Goal: Information Seeking & Learning: Check status

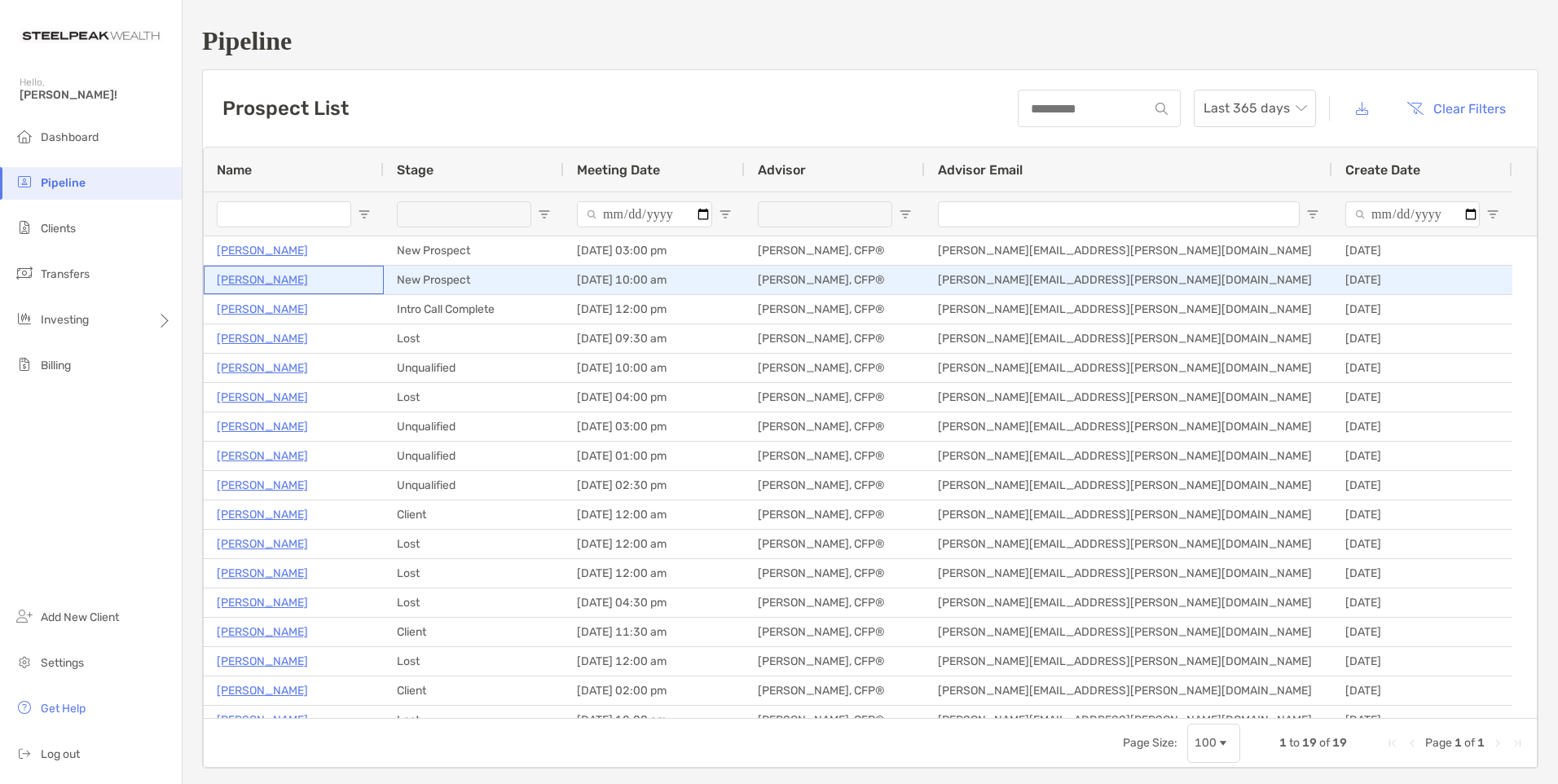
click at [272, 277] on p "[PERSON_NAME]" at bounding box center [262, 280] width 92 height 20
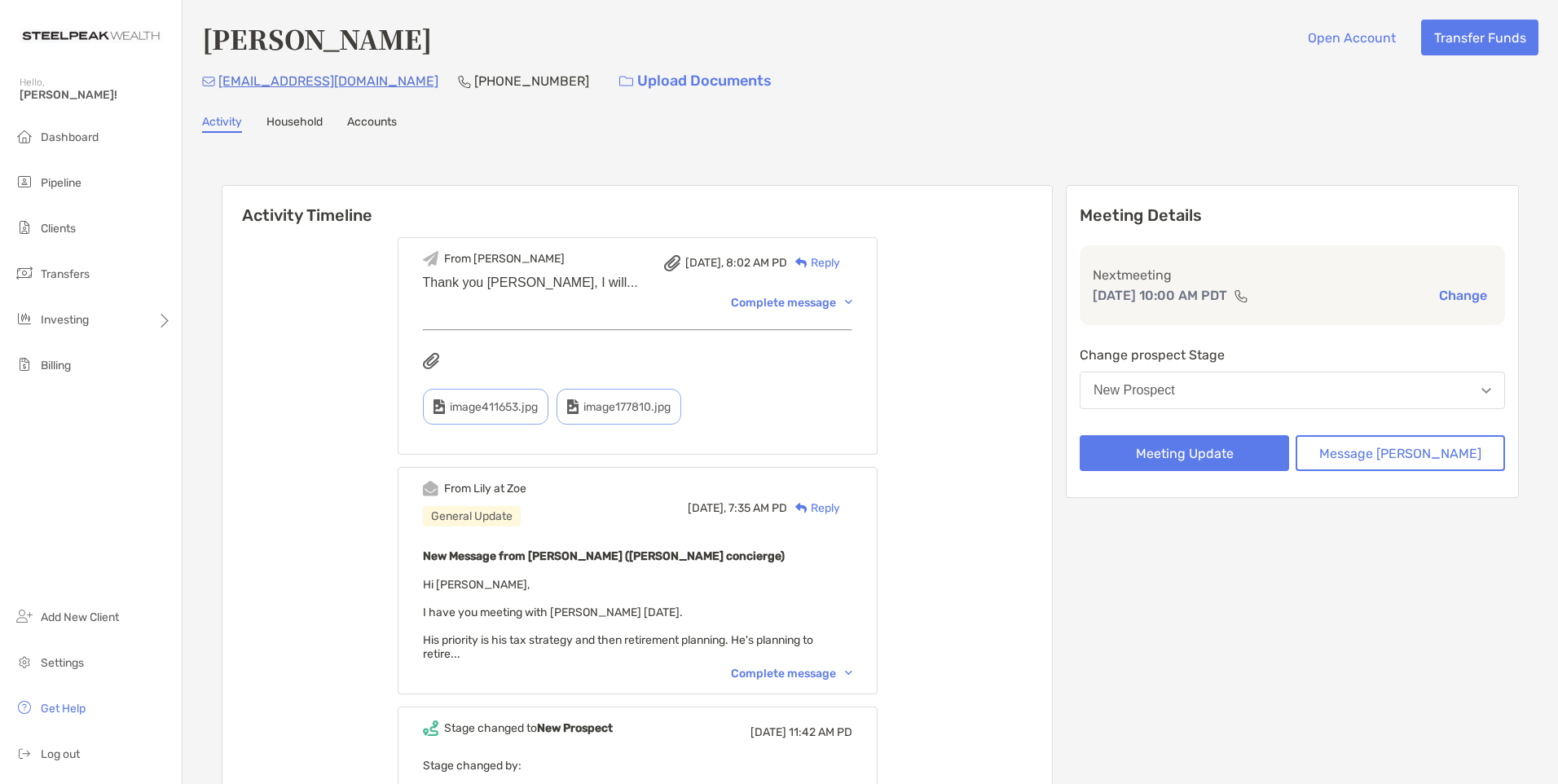
click at [298, 124] on link "Household" at bounding box center [294, 124] width 56 height 18
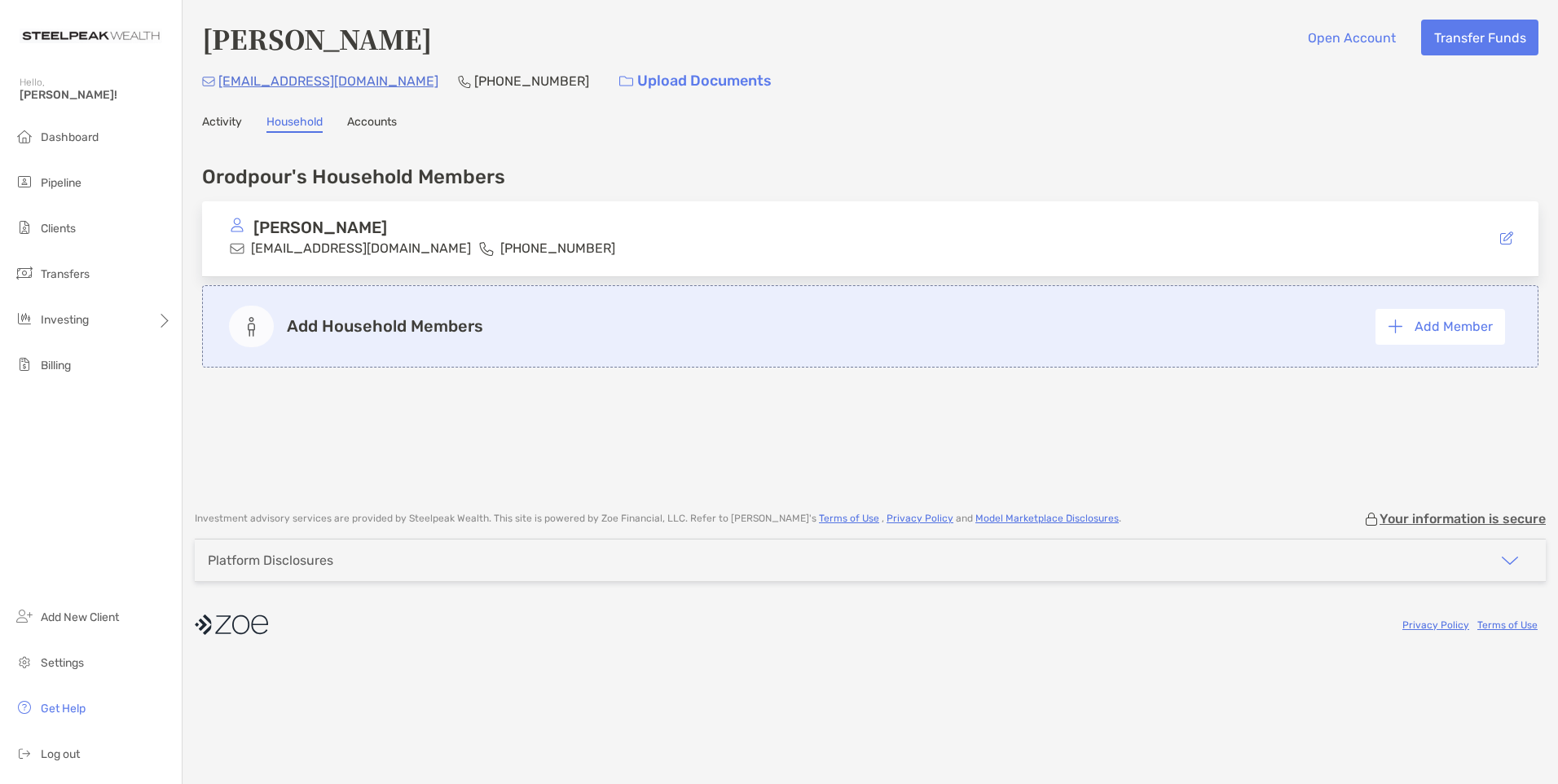
click at [361, 120] on link "Accounts" at bounding box center [371, 124] width 50 height 18
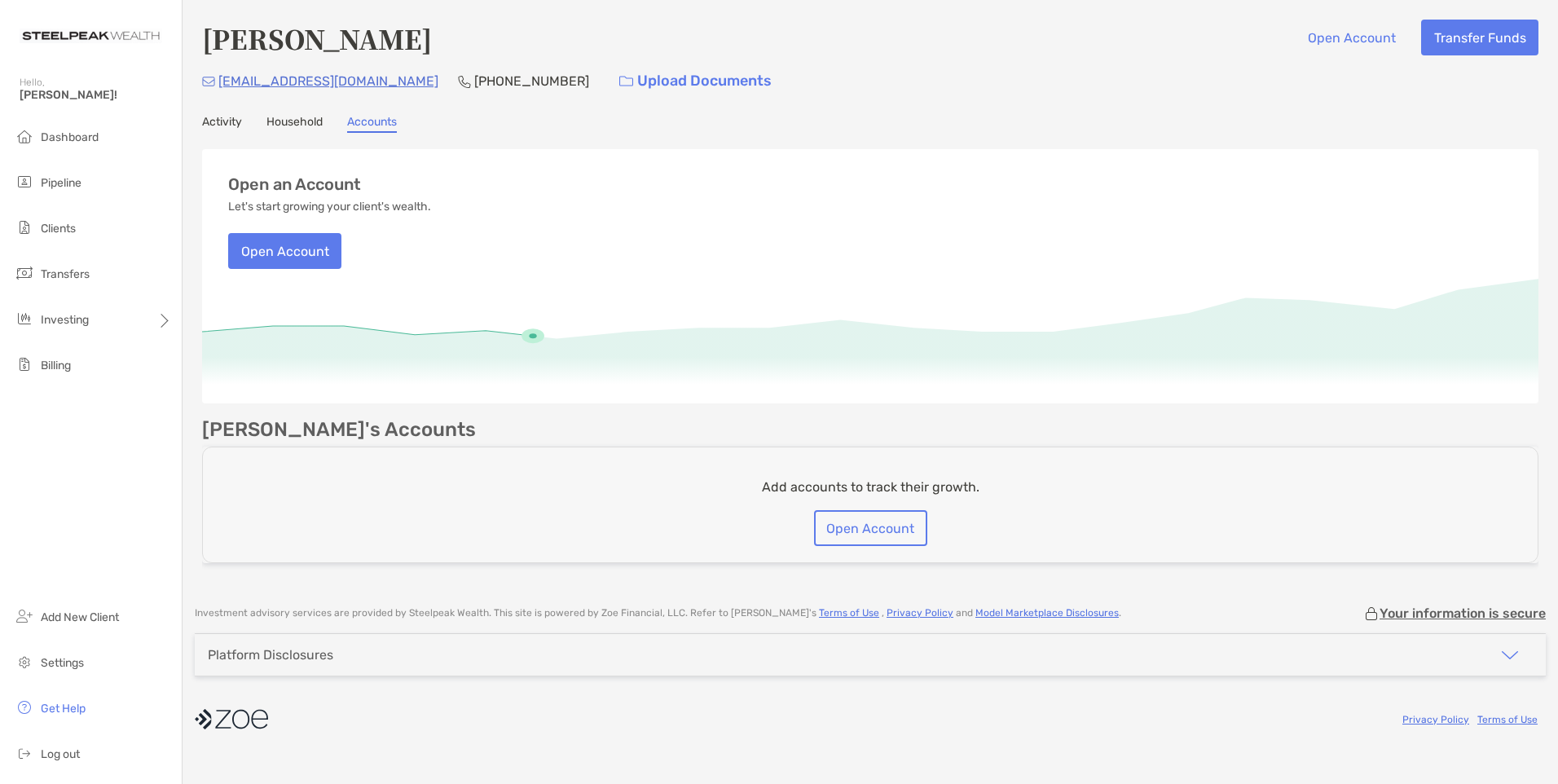
click at [228, 121] on link "Activity" at bounding box center [222, 124] width 40 height 18
